Goal: Transaction & Acquisition: Purchase product/service

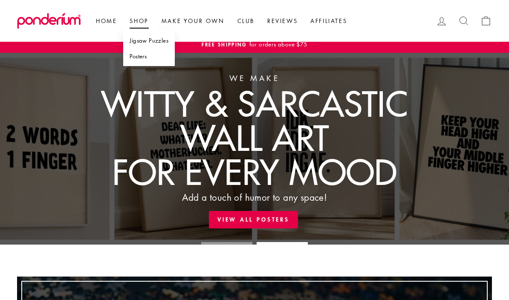
click at [162, 43] on link "Jigsaw Puzzles" at bounding box center [149, 41] width 52 height 16
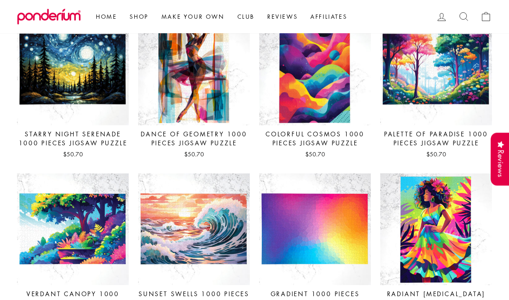
scroll to position [452, 0]
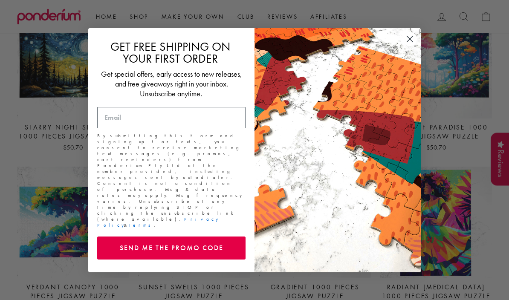
click at [412, 46] on circle "Close dialog" at bounding box center [410, 39] width 14 height 14
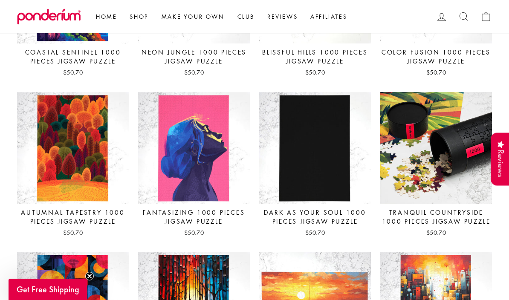
scroll to position [1658, 0]
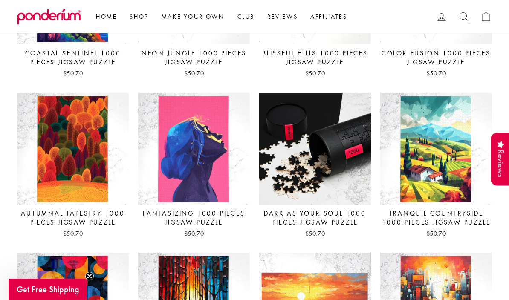
click at [353, 143] on img at bounding box center [315, 149] width 113 height 113
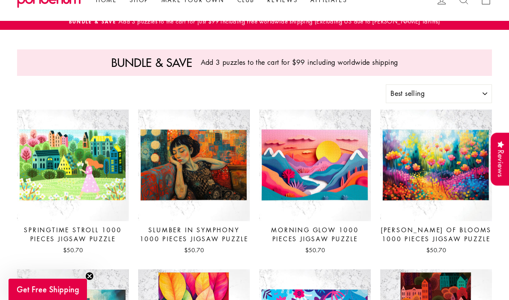
scroll to position [0, 0]
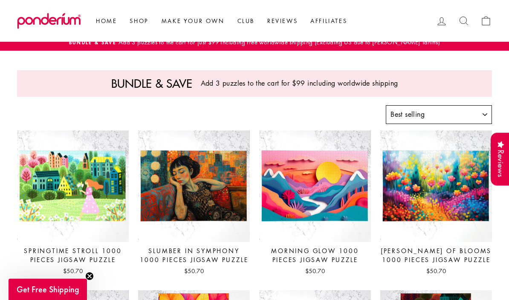
click at [451, 114] on select "Sort Featured Best selling Alphabetically, A-Z Alphabetically, Z-A Price, low t…" at bounding box center [439, 114] width 106 height 19
select select "title-descending"
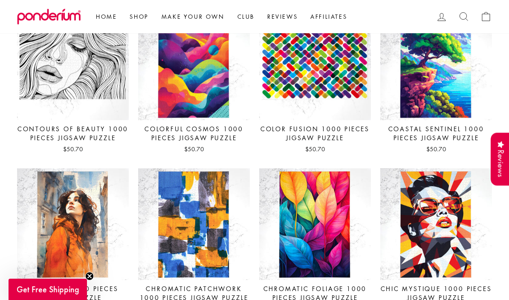
scroll to position [2550, 0]
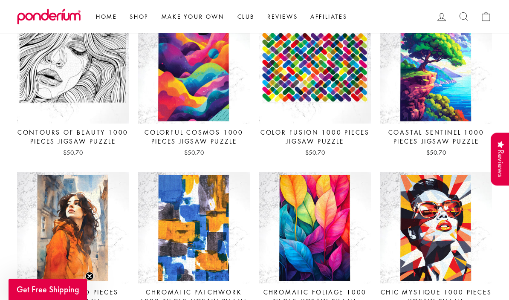
click at [464, 18] on icon at bounding box center [464, 17] width 12 height 12
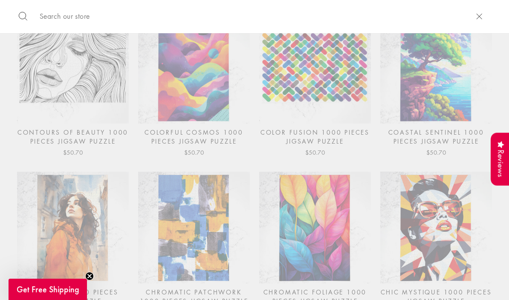
click at [480, 14] on icon "button" at bounding box center [479, 16] width 13 height 13
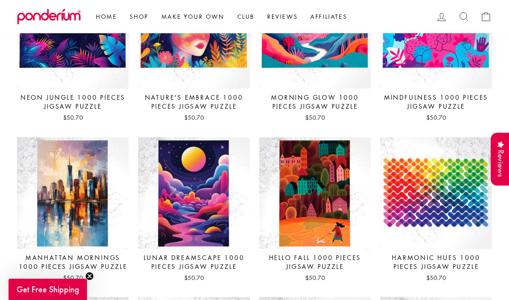
scroll to position [1607, 0]
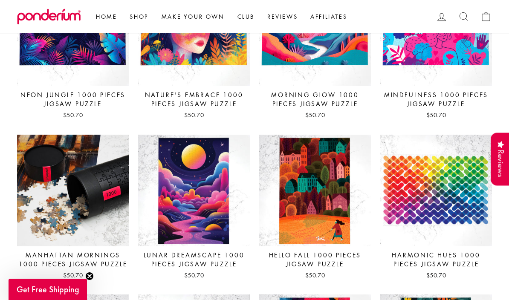
click at [93, 199] on img at bounding box center [73, 190] width 113 height 113
